Goal: Task Accomplishment & Management: Manage account settings

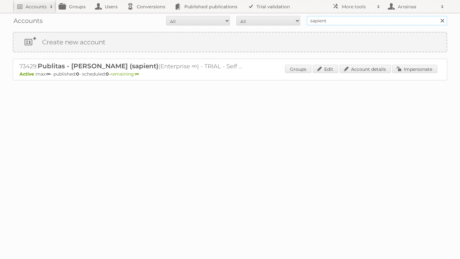
drag, startPoint x: 331, startPoint y: 24, endPoint x: 294, endPoint y: 20, distance: 37.5
click at [294, 20] on form "All Active Expired Pending All Paid Trials Self service sapient Search" at bounding box center [230, 21] width 435 height 10
type input "fonterra"
click at [437, 16] on input "Search" at bounding box center [442, 21] width 10 height 10
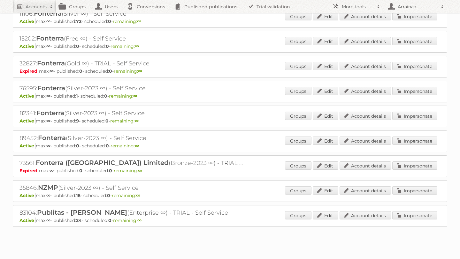
scroll to position [113, 0]
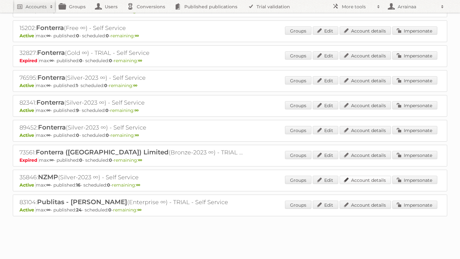
click at [352, 177] on link "Account details" at bounding box center [365, 180] width 51 height 8
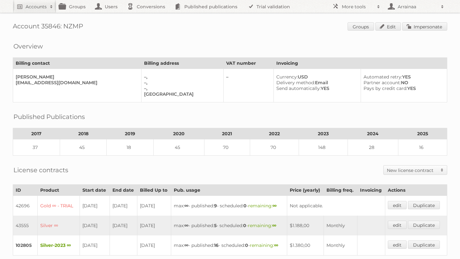
scroll to position [5, 0]
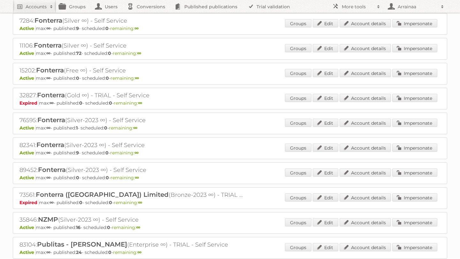
scroll to position [113, 0]
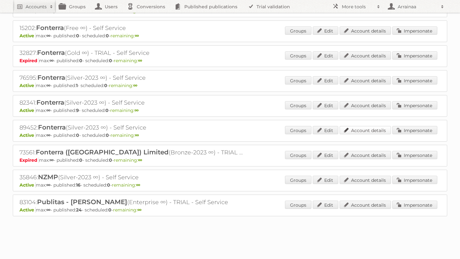
click at [347, 128] on link "Account details" at bounding box center [365, 130] width 51 height 8
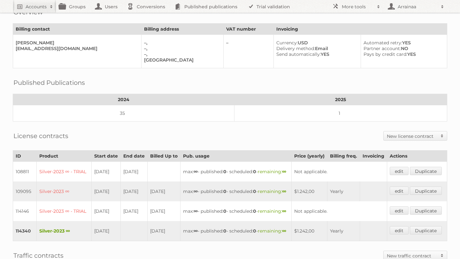
scroll to position [93, 0]
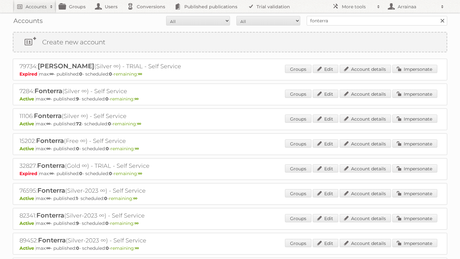
scroll to position [112, 0]
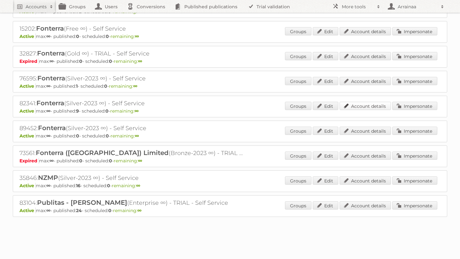
click at [359, 106] on link "Account details" at bounding box center [365, 106] width 51 height 8
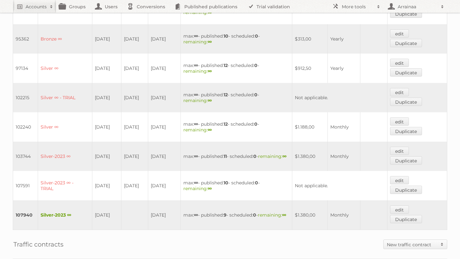
scroll to position [142, 0]
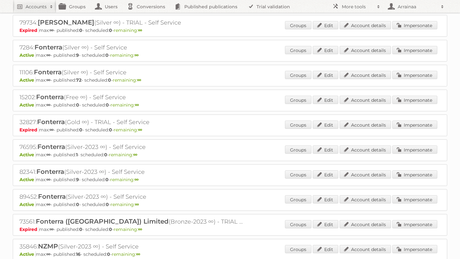
scroll to position [40, 0]
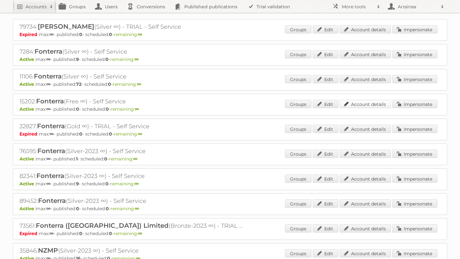
click at [362, 102] on link "Account details" at bounding box center [365, 104] width 51 height 8
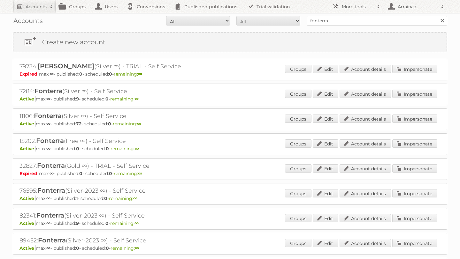
scroll to position [34, 0]
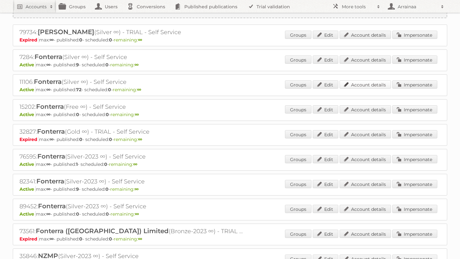
click at [358, 82] on link "Account details" at bounding box center [365, 85] width 51 height 8
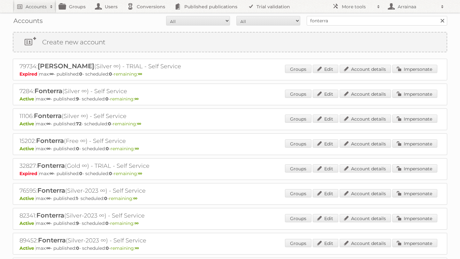
scroll to position [28, 0]
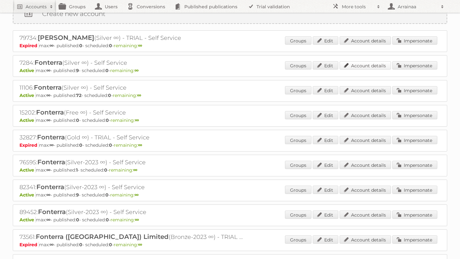
click at [361, 65] on link "Account details" at bounding box center [365, 65] width 51 height 8
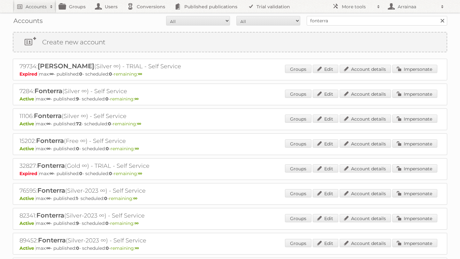
scroll to position [28, 0]
